Goal: Transaction & Acquisition: Subscribe to service/newsletter

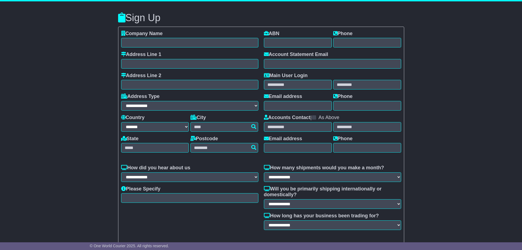
select select "**"
click at [475, 88] on div "**********" at bounding box center [261, 139] width 522 height 277
